Goal: Information Seeking & Learning: Understand process/instructions

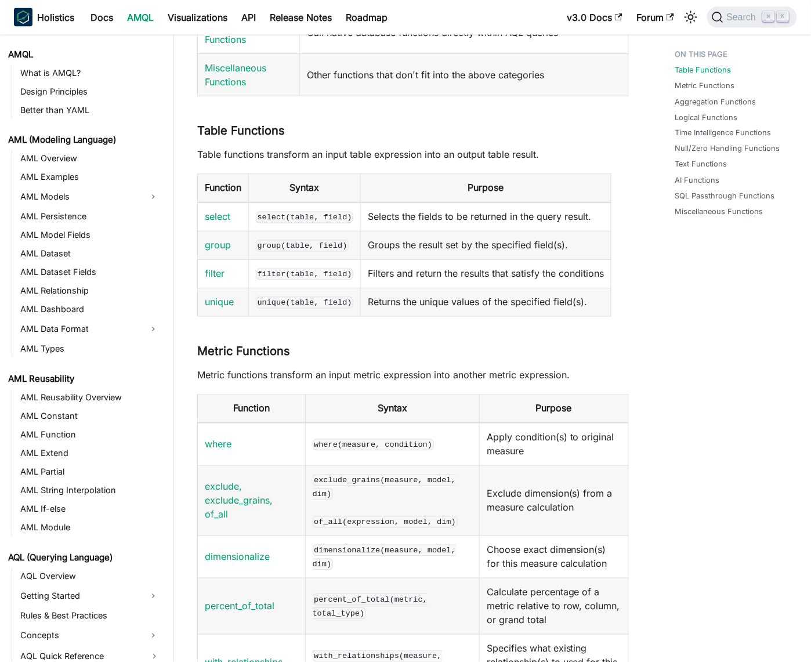
scroll to position [373, 0]
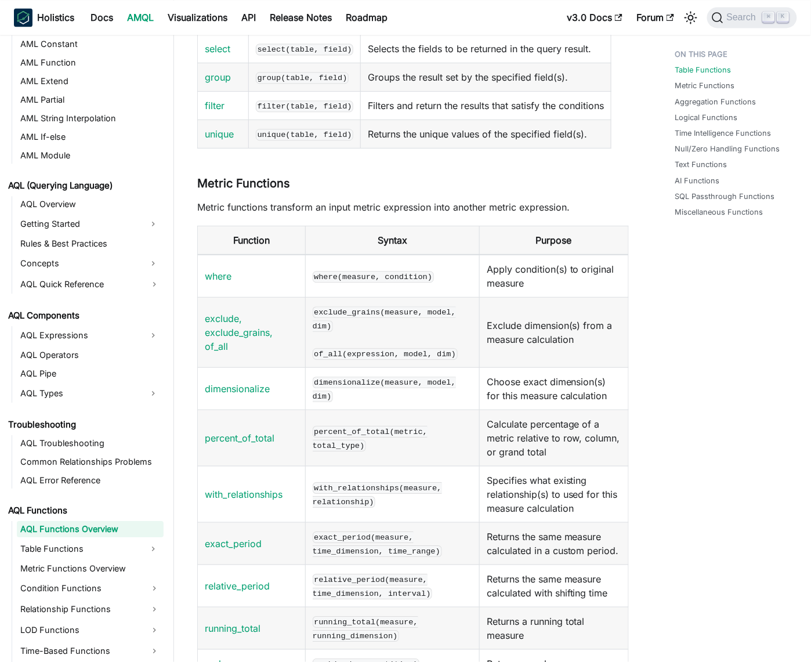
click at [311, 255] on th "Syntax" at bounding box center [392, 240] width 174 height 29
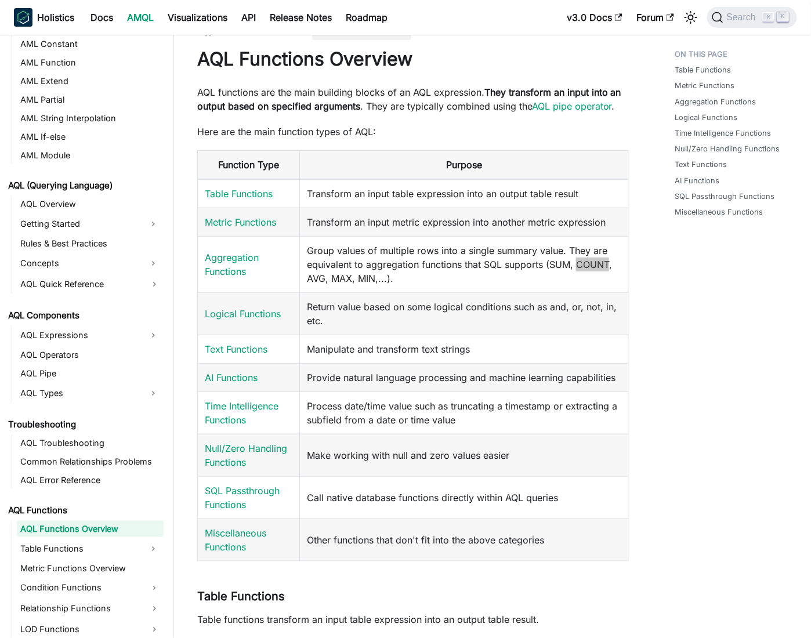
scroll to position [1256, 0]
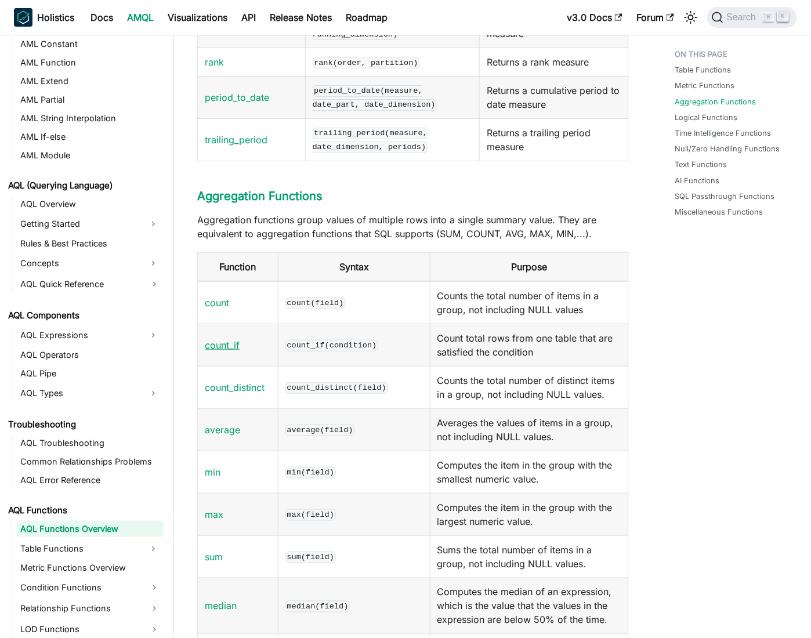
click at [222, 351] on link "count_if" at bounding box center [222, 345] width 35 height 12
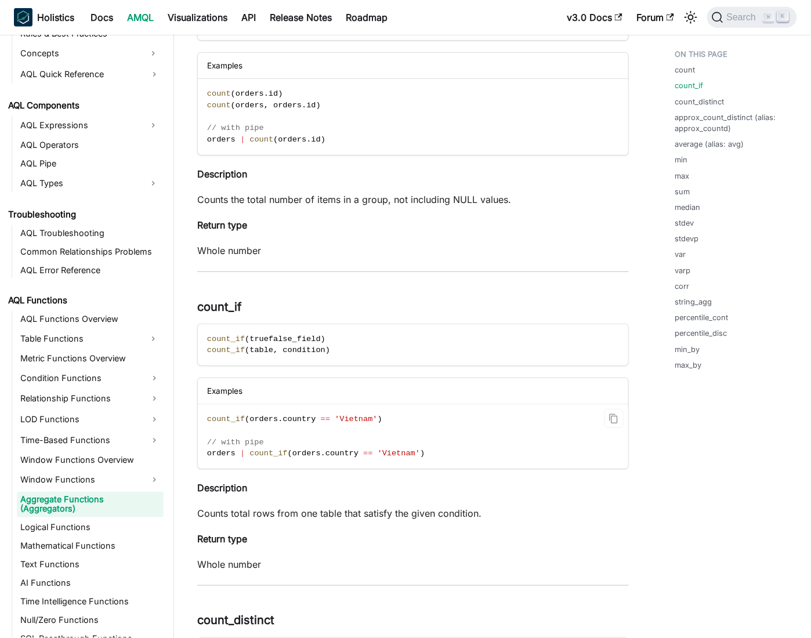
scroll to position [217, 0]
click at [262, 414] on span "orders" at bounding box center [264, 418] width 28 height 9
click at [293, 414] on span "country" at bounding box center [299, 418] width 33 height 9
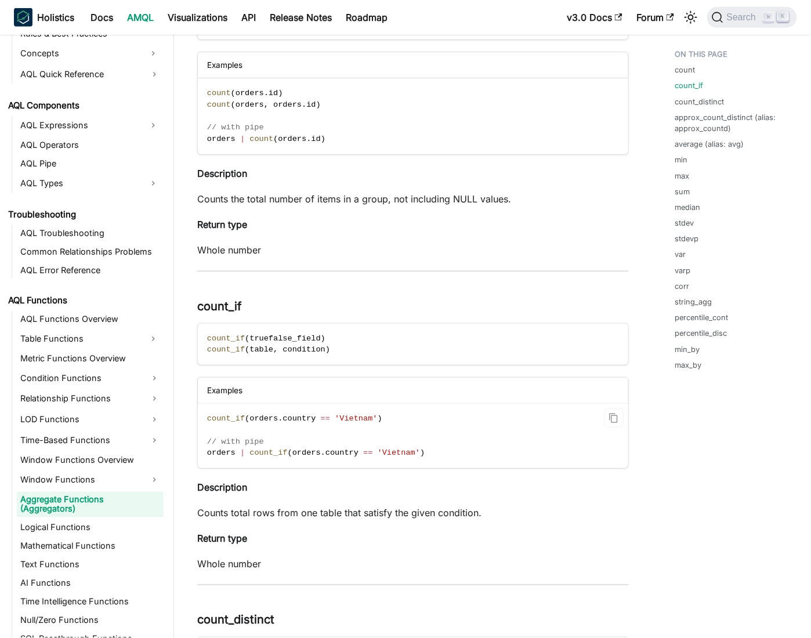
click at [349, 415] on span "'Vietnam'" at bounding box center [356, 418] width 42 height 9
drag, startPoint x: 409, startPoint y: 414, endPoint x: 198, endPoint y: 415, distance: 210.1
click at [198, 415] on code "count_if ( orders . country == 'Vietnam' ) // with pipe orders | count_if ( ord…" at bounding box center [413, 436] width 431 height 64
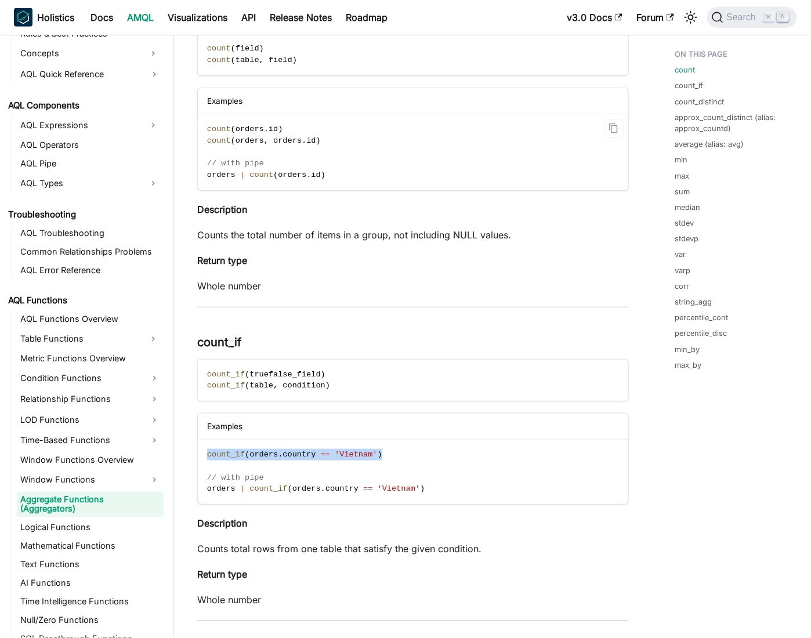
scroll to position [182, 0]
click at [252, 143] on code "count ( orders . id ) count ( orders , orders . id ) // with pipe orders | coun…" at bounding box center [413, 152] width 431 height 76
click at [252, 140] on span "orders" at bounding box center [250, 140] width 28 height 9
click at [309, 140] on span "id" at bounding box center [310, 140] width 9 height 9
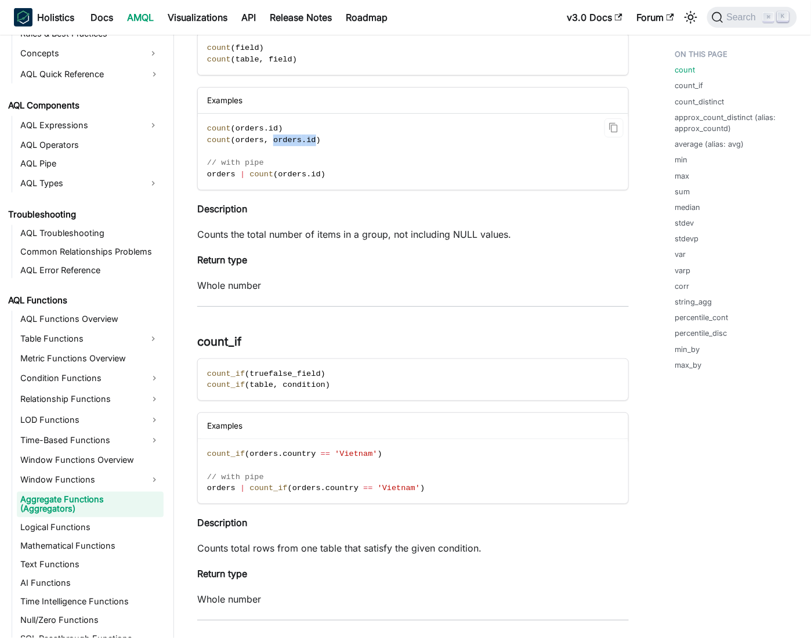
click at [309, 140] on span "id" at bounding box center [310, 140] width 9 height 9
drag, startPoint x: 398, startPoint y: 442, endPoint x: 195, endPoint y: 445, distance: 203.1
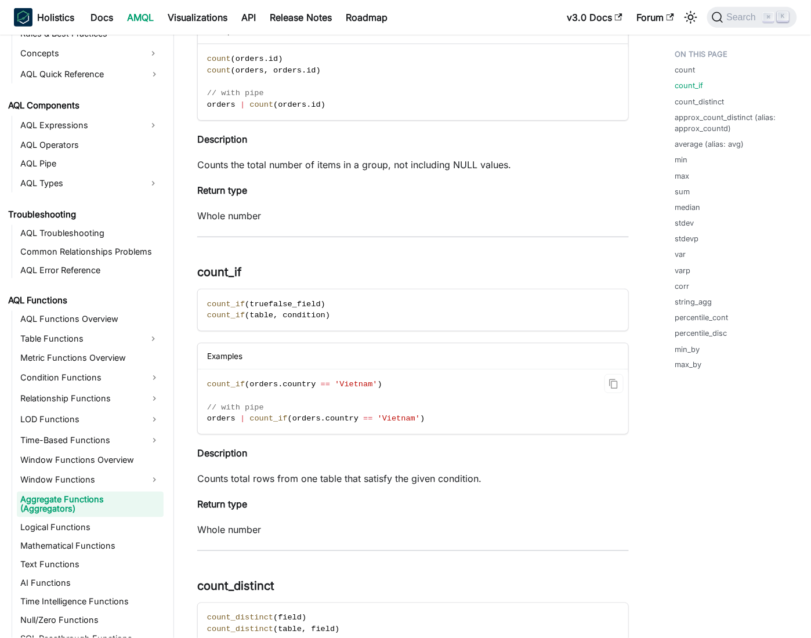
scroll to position [256, 0]
